Goal: Information Seeking & Learning: Check status

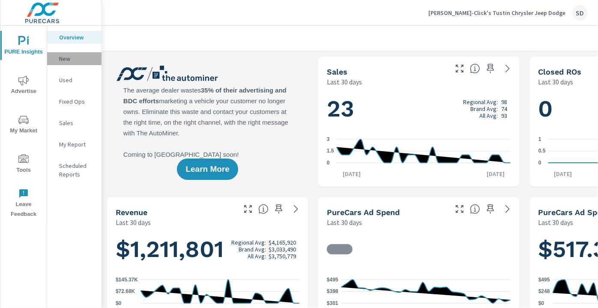
click at [69, 62] on p "New" at bounding box center [77, 58] width 36 height 9
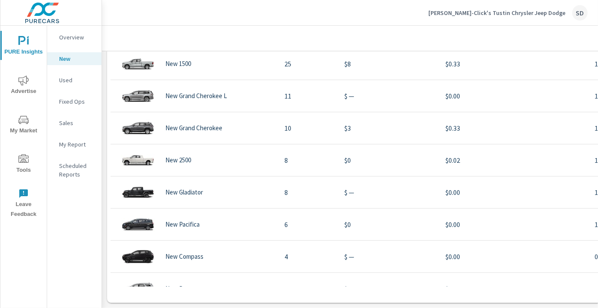
scroll to position [733, 0]
